Goal: Find specific page/section: Find specific page/section

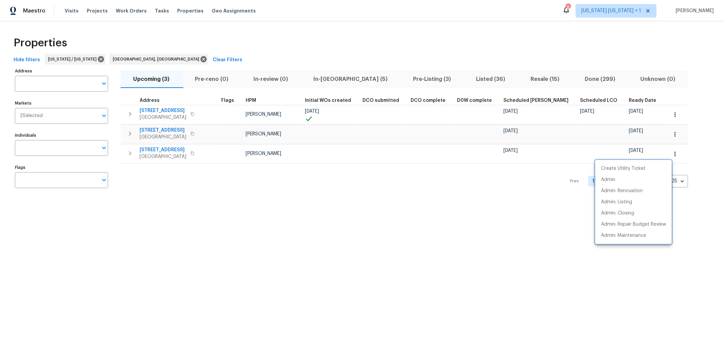
click at [318, 42] on div at bounding box center [362, 179] width 724 height 359
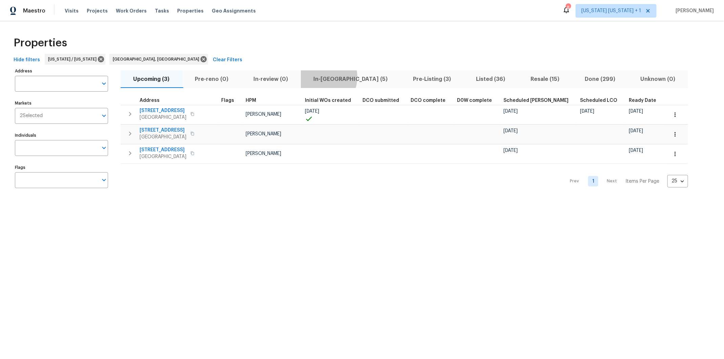
click at [324, 77] on span "In-reno (5)" at bounding box center [350, 79] width 91 height 9
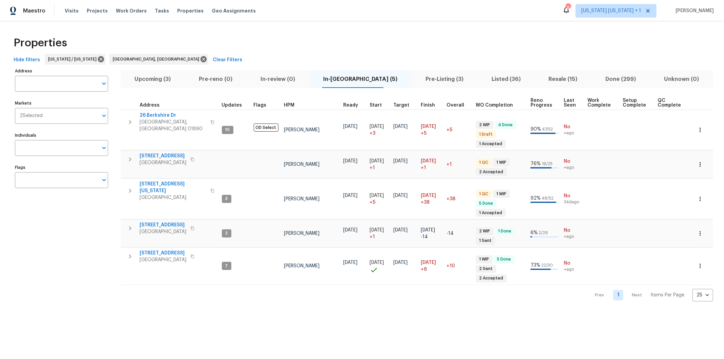
click at [416, 79] on span "Pre-Listing (3)" at bounding box center [445, 79] width 58 height 9
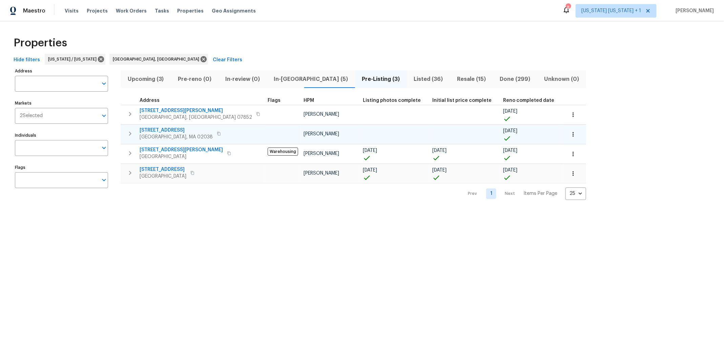
click at [169, 134] on span "Franklin, MA 02038" at bounding box center [176, 137] width 73 height 7
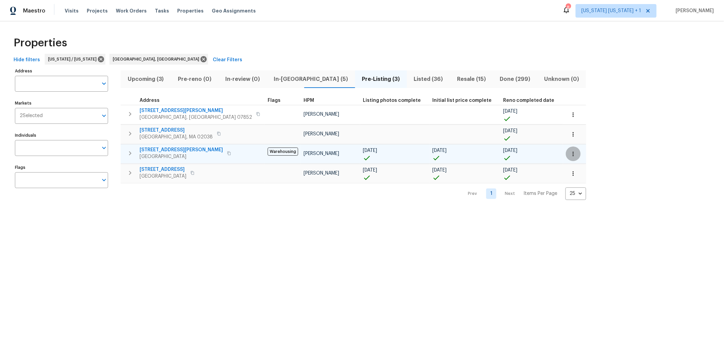
click at [573, 152] on icon "button" at bounding box center [573, 154] width 1 height 4
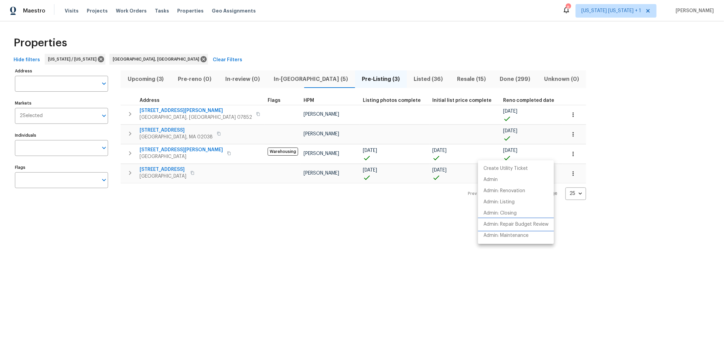
click at [513, 223] on p "Admin: Repair Budget Review" at bounding box center [515, 224] width 65 height 7
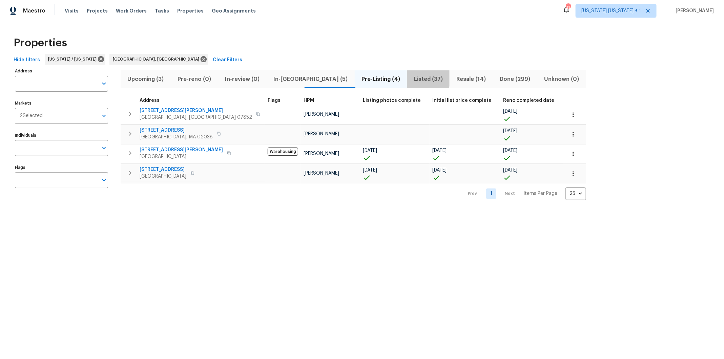
click at [411, 77] on span "Listed (37)" at bounding box center [428, 79] width 35 height 9
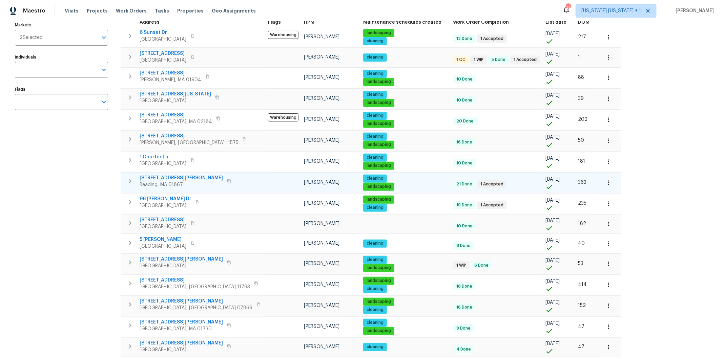
scroll to position [81, 0]
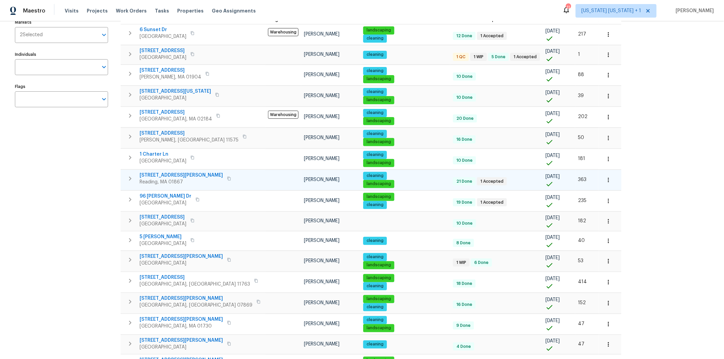
click at [155, 173] on span "444 Lowell St" at bounding box center [181, 175] width 83 height 7
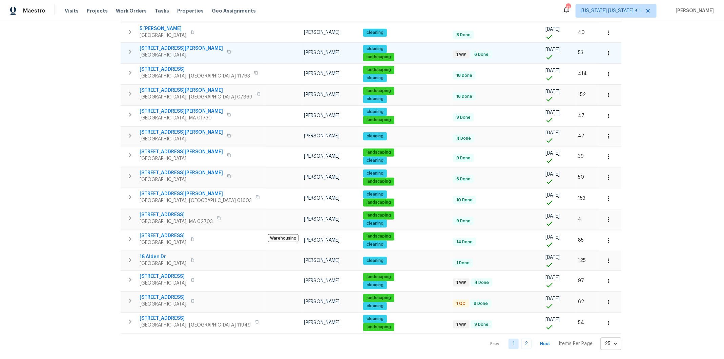
scroll to position [291, 0]
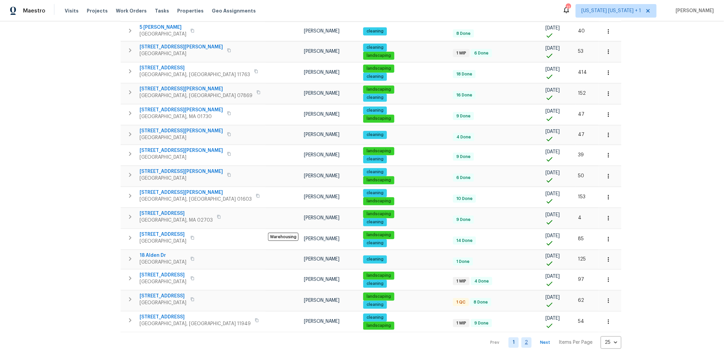
click at [521, 338] on link "2" at bounding box center [526, 343] width 10 height 11
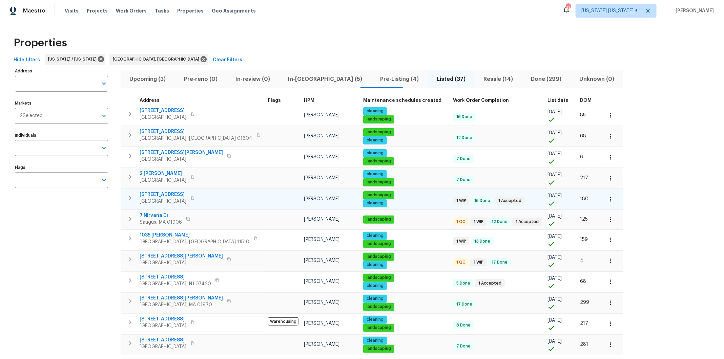
click at [155, 198] on span "Brockton, MA 02301" at bounding box center [163, 201] width 47 height 7
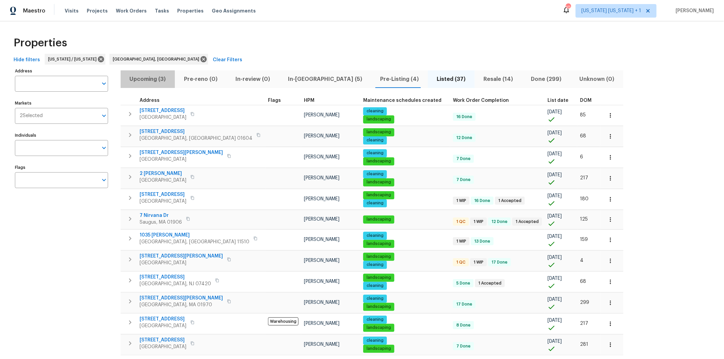
click at [160, 78] on span "Upcoming (3)" at bounding box center [148, 79] width 46 height 9
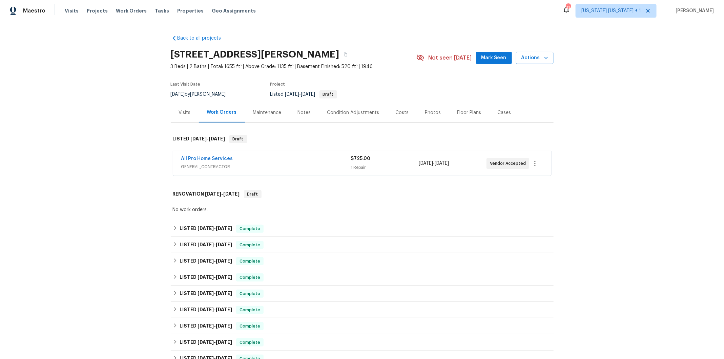
click at [296, 174] on div "All Pro Home Services GENERAL_CONTRACTOR $725.00 1 Repair 8/28/2025 - 9/2/2025 …" at bounding box center [362, 163] width 378 height 24
click at [300, 166] on span "GENERAL_CONTRACTOR" at bounding box center [266, 167] width 170 height 7
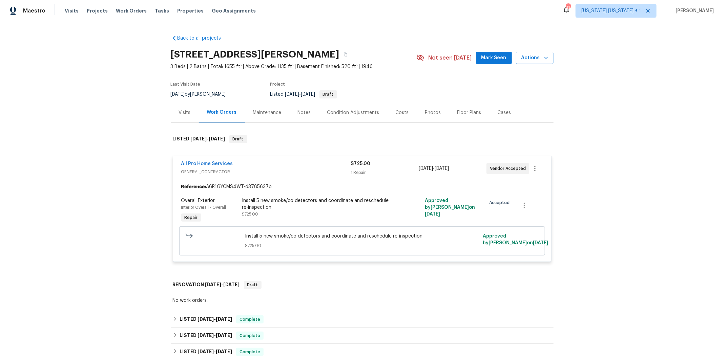
click at [300, 166] on div "All Pro Home Services" at bounding box center [266, 165] width 170 height 8
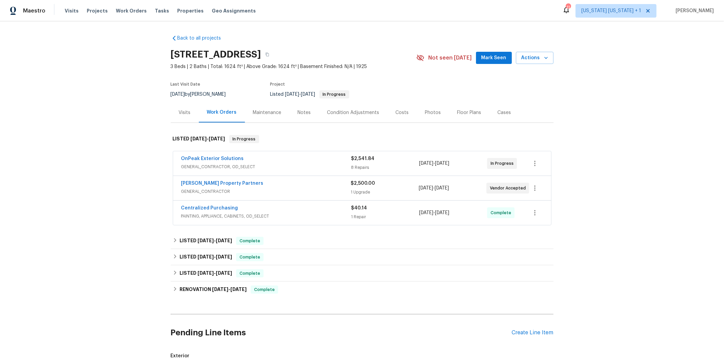
click at [316, 161] on div "OnPeak Exterior Solutions" at bounding box center [266, 159] width 170 height 8
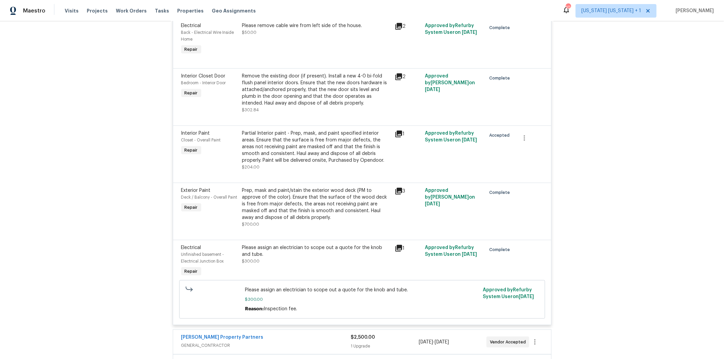
scroll to position [347, 0]
click at [299, 247] on div "Please assign an electrician to scope out a quote for the knob and tube." at bounding box center [316, 251] width 148 height 14
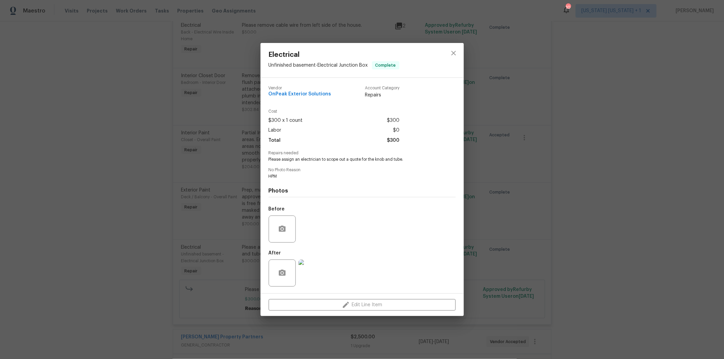
click at [311, 267] on img at bounding box center [311, 273] width 27 height 27
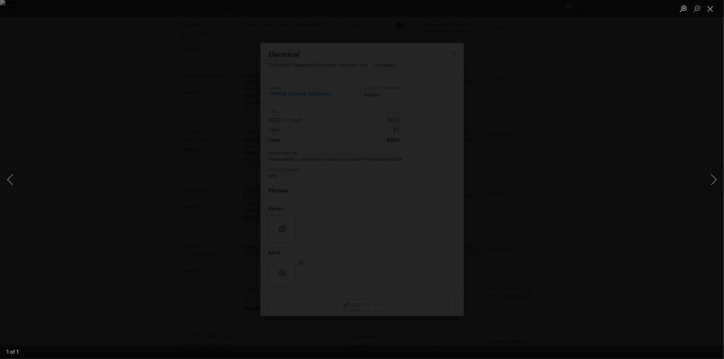
click at [586, 215] on div "Lightbox" at bounding box center [362, 179] width 724 height 359
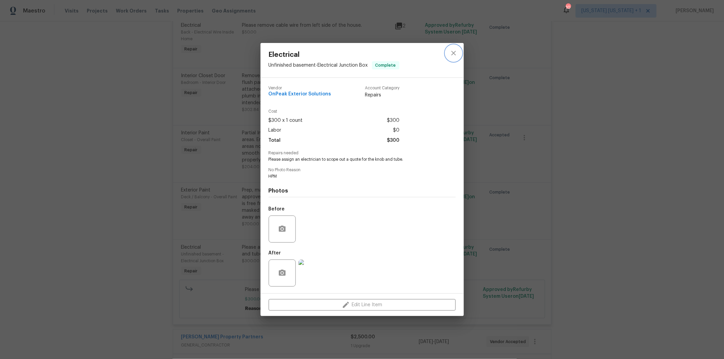
click at [456, 53] on icon "close" at bounding box center [454, 53] width 8 height 8
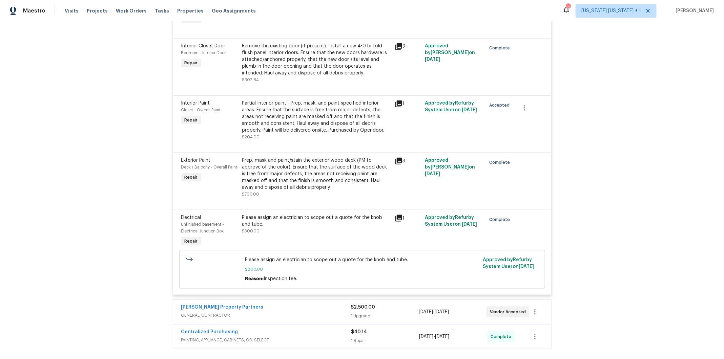
scroll to position [426, 0]
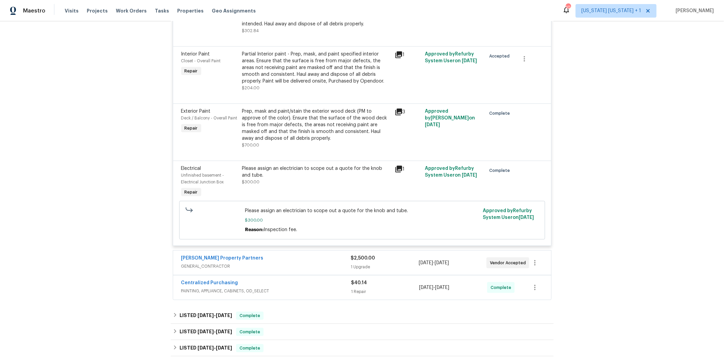
click at [300, 262] on div "[PERSON_NAME] Property Partners" at bounding box center [266, 259] width 170 height 8
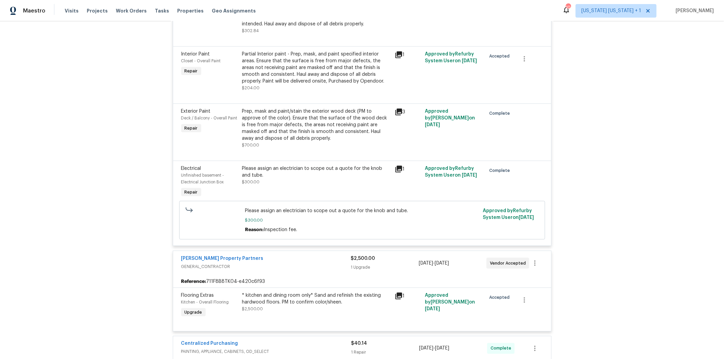
click at [300, 261] on div "[PERSON_NAME] Property Partners" at bounding box center [266, 259] width 170 height 8
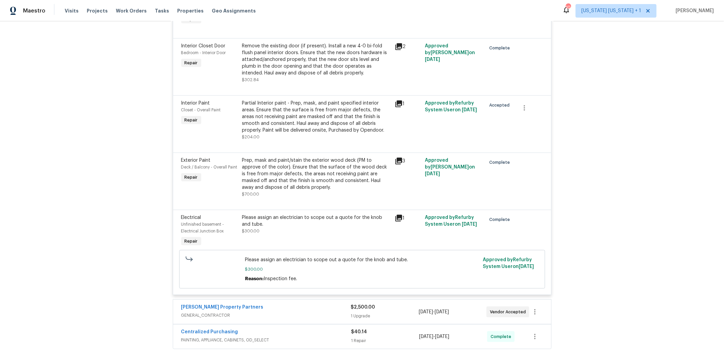
scroll to position [494, 0]
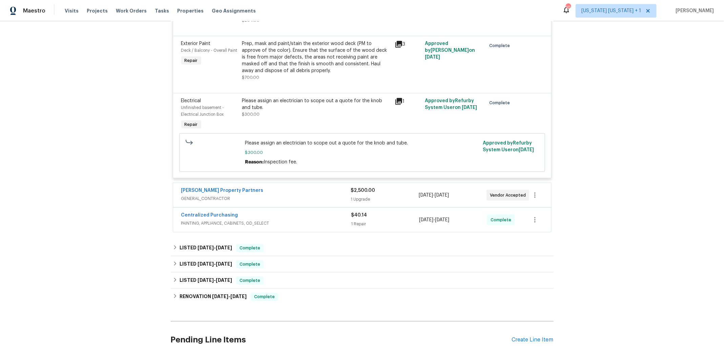
click at [309, 194] on div "[PERSON_NAME] Property Partners" at bounding box center [266, 191] width 170 height 8
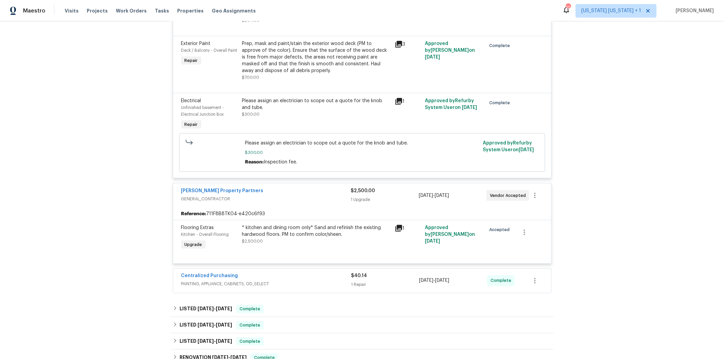
click at [297, 234] on div "* kitchen and dining room only* Sand and refinish the existing hardwood floors.…" at bounding box center [316, 232] width 148 height 14
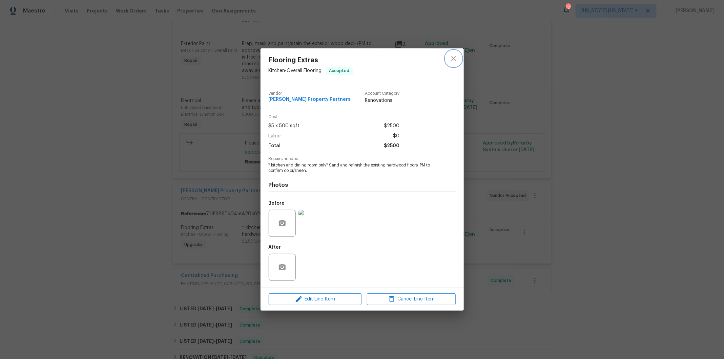
click at [455, 58] on icon "close" at bounding box center [454, 59] width 8 height 8
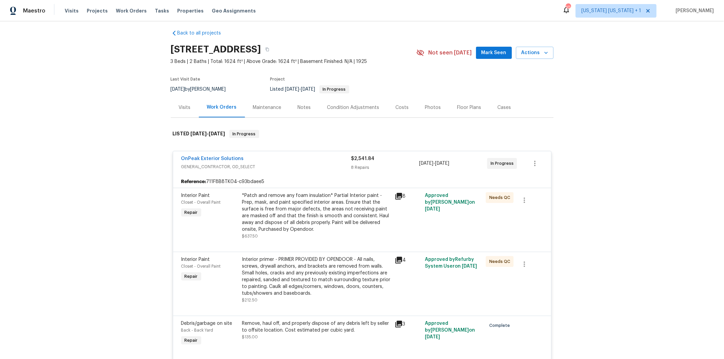
scroll to position [0, 0]
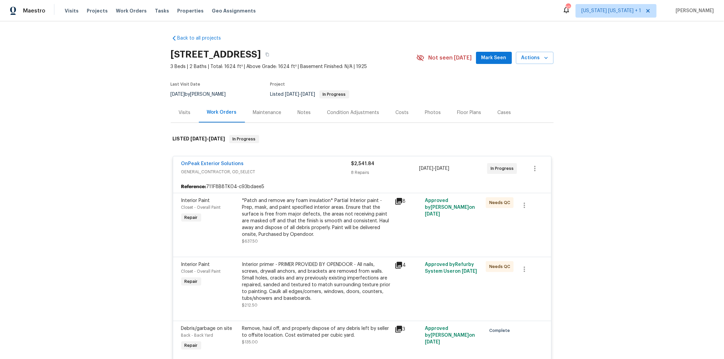
click at [471, 111] on div "Floor Plans" at bounding box center [469, 112] width 24 height 7
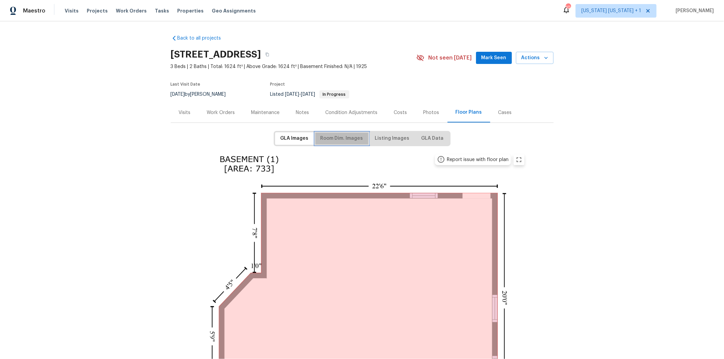
click at [348, 138] on span "Room Dim. Images" at bounding box center [341, 138] width 43 height 8
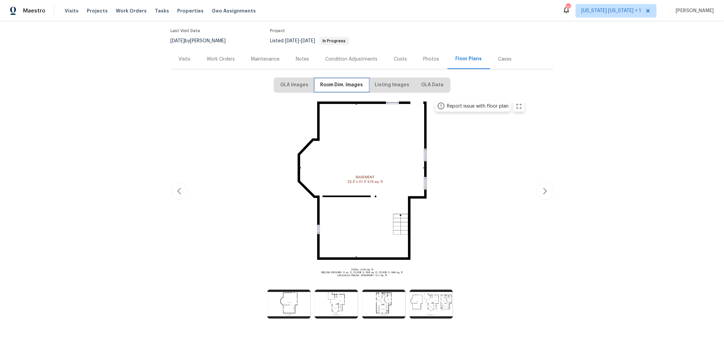
scroll to position [63, 0]
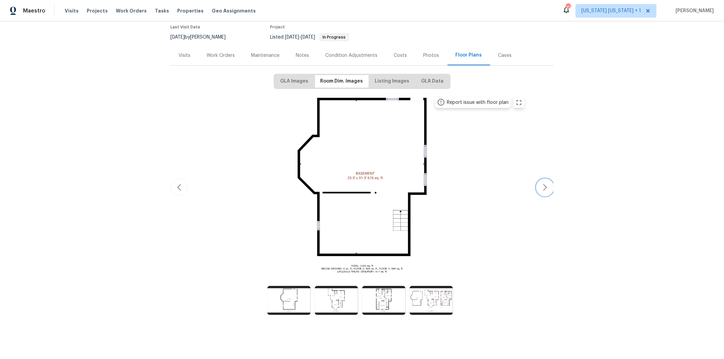
click at [549, 182] on button "button" at bounding box center [545, 187] width 17 height 17
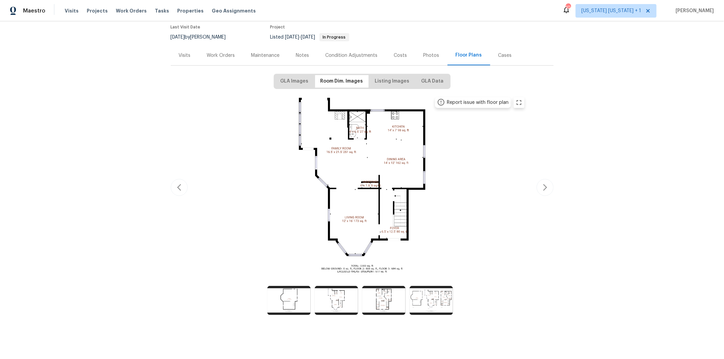
click at [214, 52] on div "Work Orders" at bounding box center [221, 55] width 28 height 7
